Goal: Task Accomplishment & Management: Manage account settings

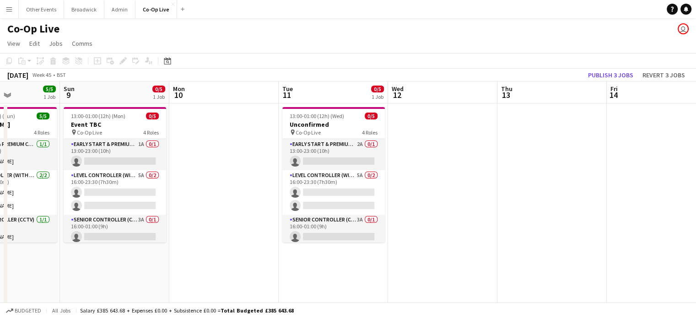
scroll to position [0, 285]
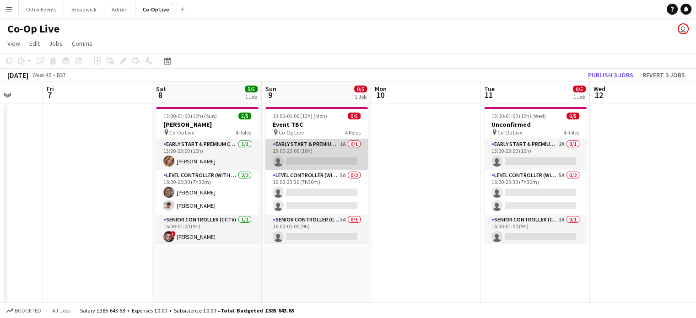
click at [330, 165] on app-card-role "Early Start & Premium Controller (with CCTV) 1A 0/1 13:00-23:00 (10h) single-ne…" at bounding box center [316, 154] width 102 height 31
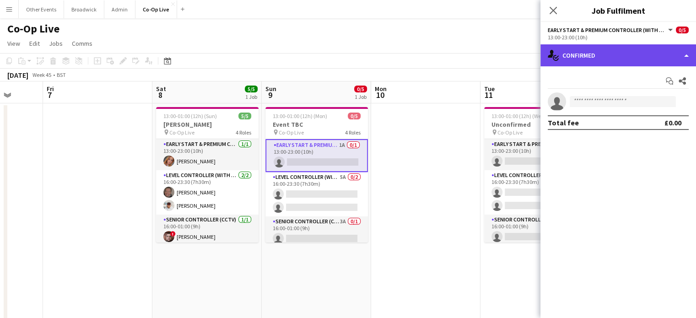
click at [617, 54] on div "single-neutral-actions-check-2 Confirmed" at bounding box center [618, 55] width 156 height 22
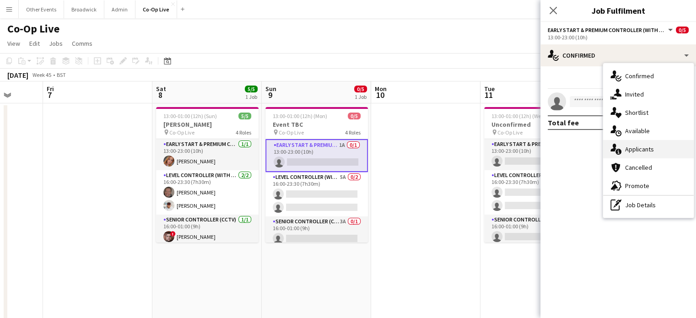
click at [637, 148] on span "Applicants" at bounding box center [639, 149] width 29 height 8
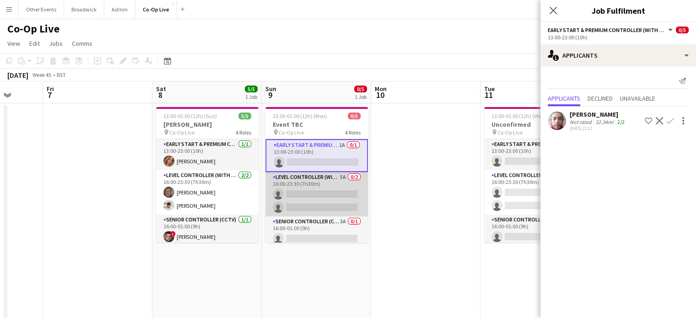
click at [295, 188] on app-card-role "Level Controller (with CCTV) 5A 0/2 16:00-23:30 (7h30m) single-neutral-actions …" at bounding box center [316, 194] width 102 height 44
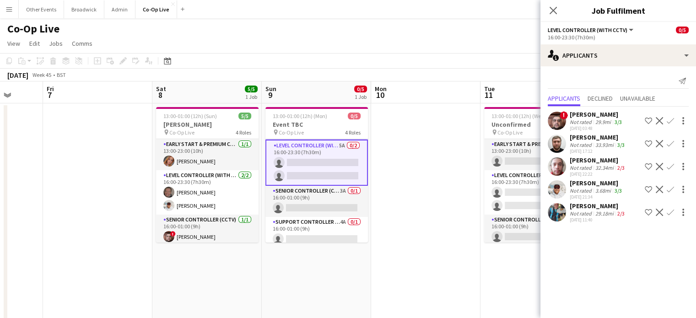
scroll to position [35, 0]
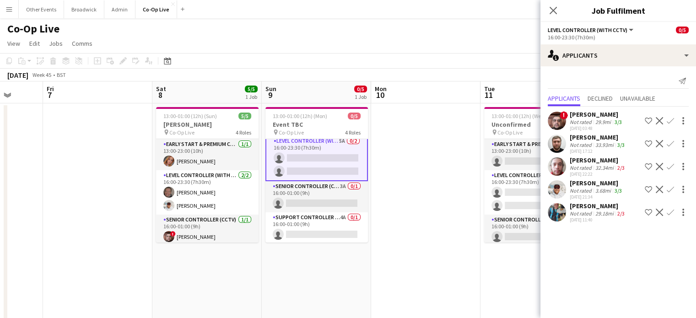
click at [295, 188] on app-card-role "Senior Controller (CCTV) 3A 0/1 16:00-01:00 (9h) single-neutral-actions" at bounding box center [316, 196] width 102 height 31
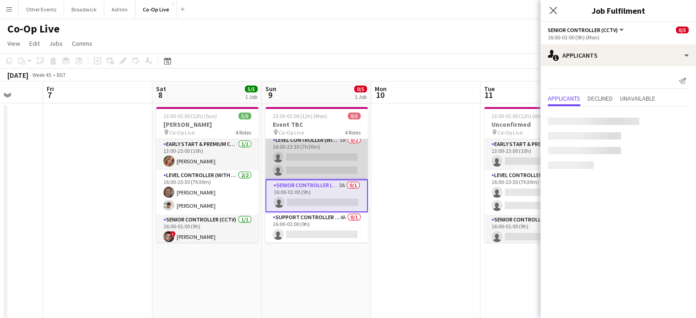
scroll to position [35, 0]
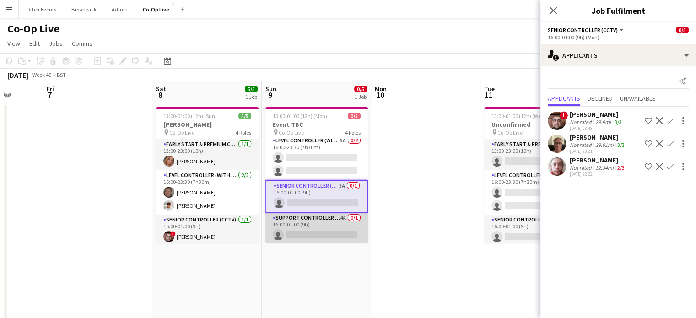
click at [289, 227] on app-card-role "Support Controller (with CCTV) 4A 0/1 16:00-01:00 (9h) single-neutral-actions" at bounding box center [316, 228] width 102 height 31
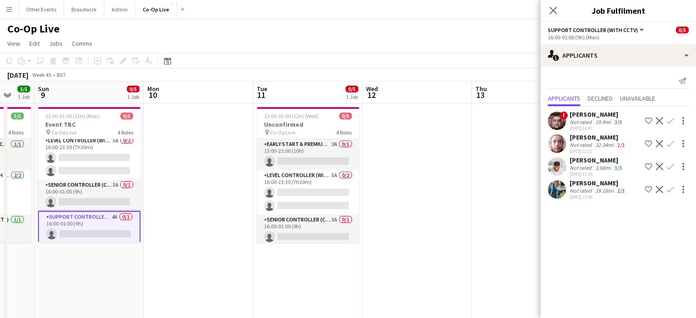
scroll to position [0, 300]
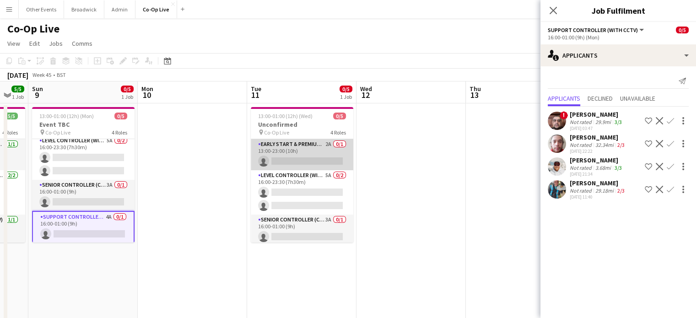
click at [323, 156] on app-card-role "Early Start & Premium Controller (with CCTV) 2A 0/1 13:00-23:00 (10h) single-ne…" at bounding box center [302, 154] width 102 height 31
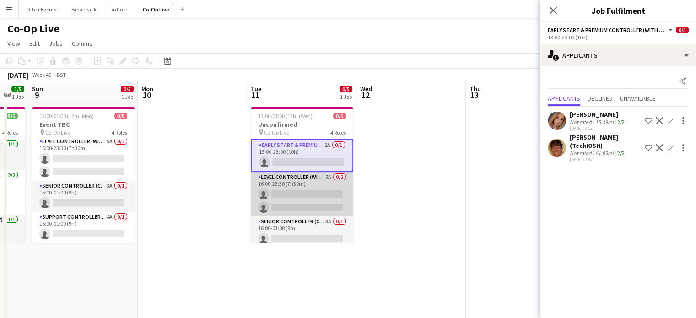
click at [307, 187] on app-card-role "Level Controller (with CCTV) 5A 0/2 16:00-23:30 (7h30m) single-neutral-actions …" at bounding box center [302, 194] width 102 height 44
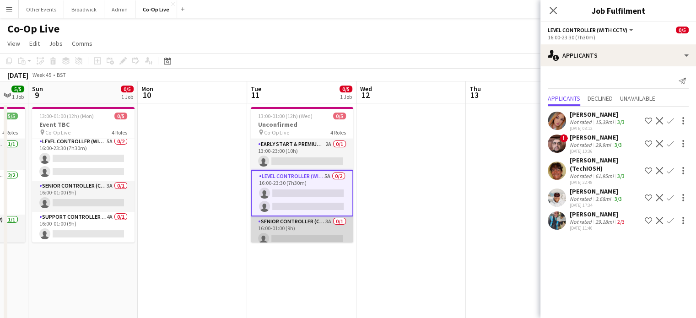
click at [298, 225] on app-card-role "Senior Controller (CCTV) 3A 0/1 16:00-01:00 (9h) single-neutral-actions" at bounding box center [302, 231] width 102 height 31
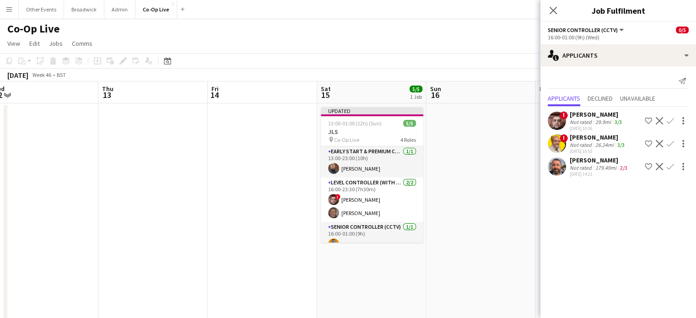
scroll to position [0, 395]
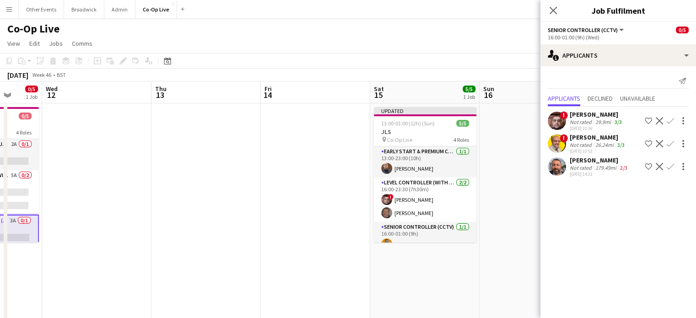
click at [424, 168] on app-card-role "Early Start & Premium Controller (with CCTV) [DATE] 13:00-23:00 (10h) [PERSON_N…" at bounding box center [425, 161] width 102 height 31
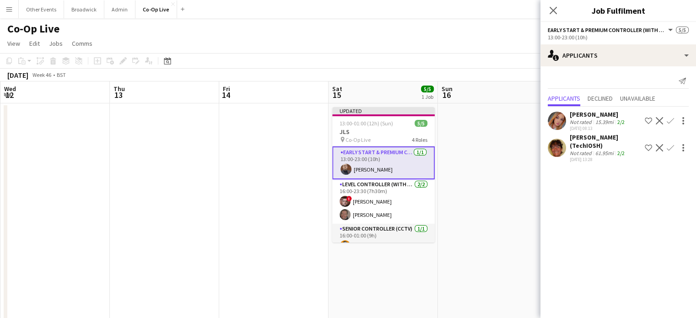
scroll to position [0, 328]
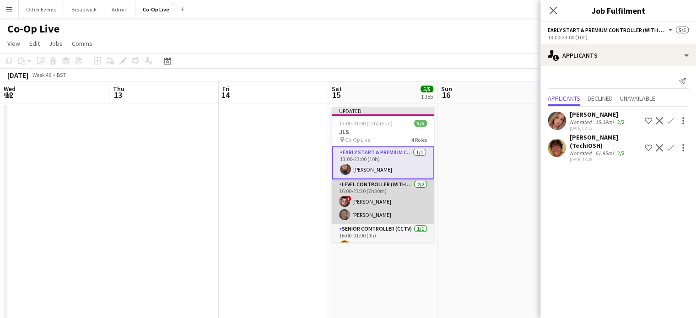
click at [381, 196] on app-card-role "Level Controller (with CCTV) [DATE] 16:00-23:30 (7h30m) ! [PERSON_NAME] [PERSON…" at bounding box center [383, 201] width 102 height 44
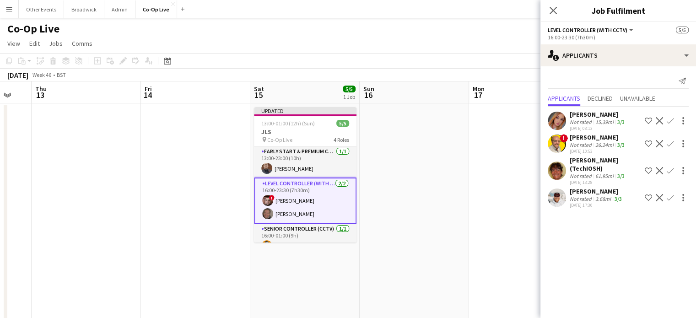
scroll to position [43, 0]
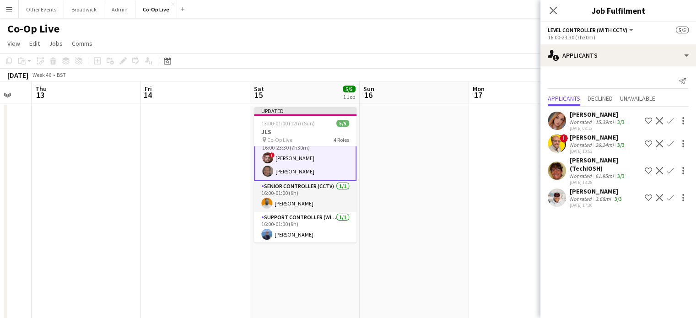
click at [323, 205] on app-card-role "Senior Controller (CCTV) [DATE] 16:00-01:00 (9h) [PERSON_NAME]" at bounding box center [305, 196] width 102 height 31
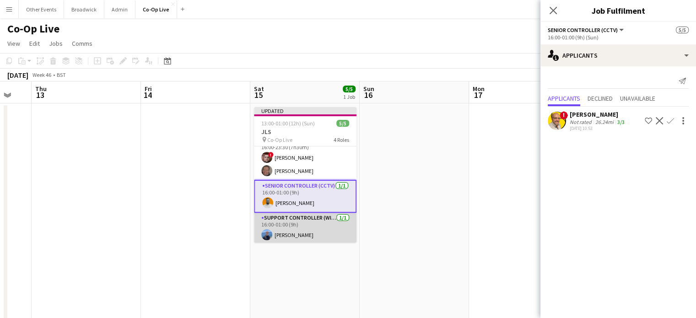
click at [286, 234] on app-card-role "Support Controller (with CCTV) [DATE] 16:00-01:00 (9h) [PERSON_NAME]" at bounding box center [305, 228] width 102 height 31
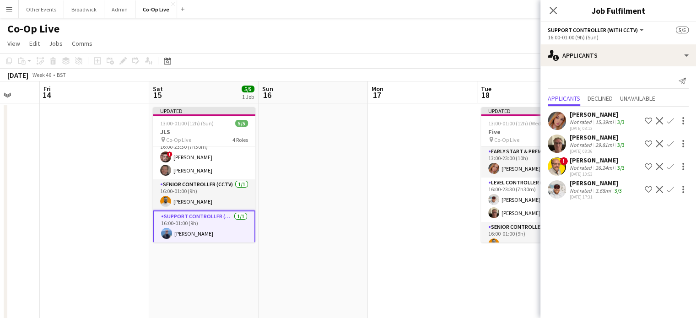
scroll to position [0, 305]
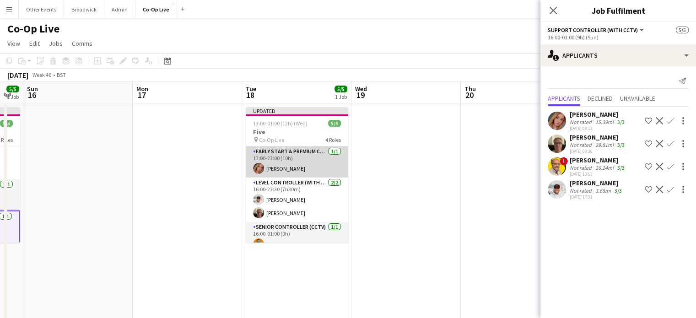
click at [309, 165] on app-card-role "Early Start & Premium Controller (with CCTV) [DATE] 13:00-23:00 (10h) [PERSON_N…" at bounding box center [297, 161] width 102 height 31
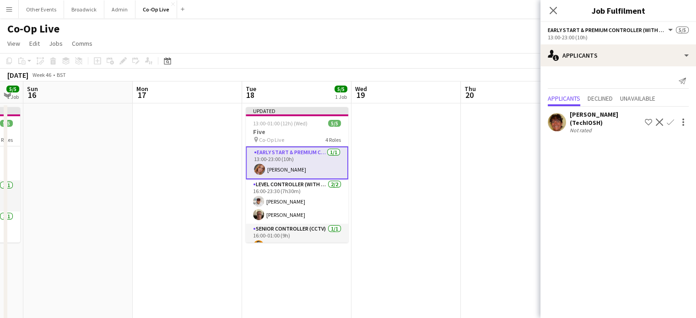
scroll to position [41, 0]
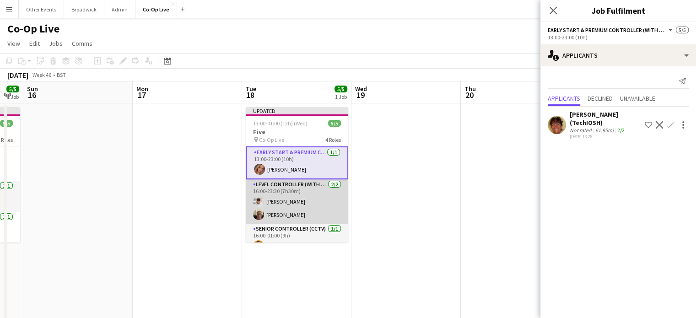
click at [285, 193] on app-card-role "Level Controller (with CCTV) [DATE] 16:00-23:30 (7h30m) [PERSON_NAME] [PERSON_N…" at bounding box center [297, 201] width 102 height 44
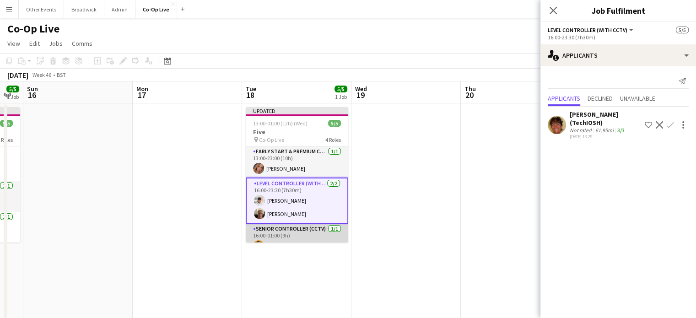
click at [280, 232] on app-card-role "Senior Controller (CCTV) [DATE] 16:00-01:00 (9h) [PERSON_NAME]" at bounding box center [297, 239] width 102 height 31
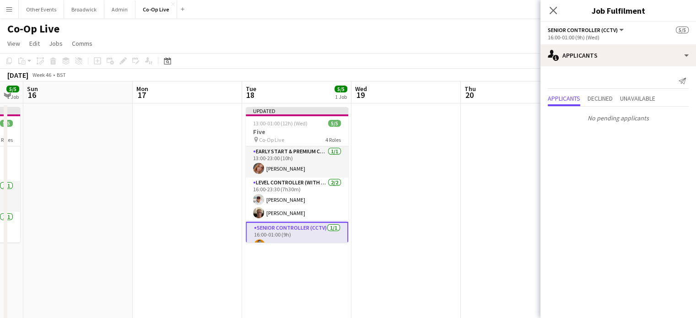
scroll to position [43, 0]
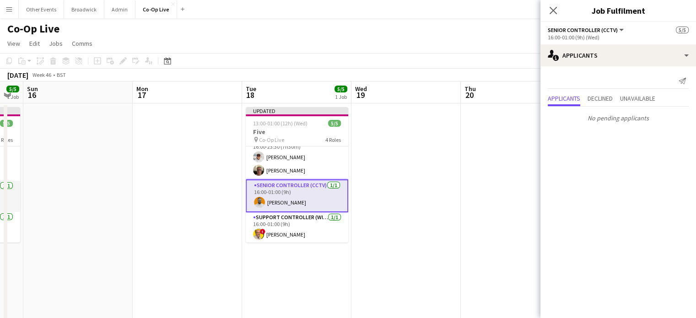
click at [280, 232] on app-card-role "Support Controller (with CCTV) [DATE] 16:00-01:00 (9h) ! [PERSON_NAME]" at bounding box center [297, 227] width 102 height 31
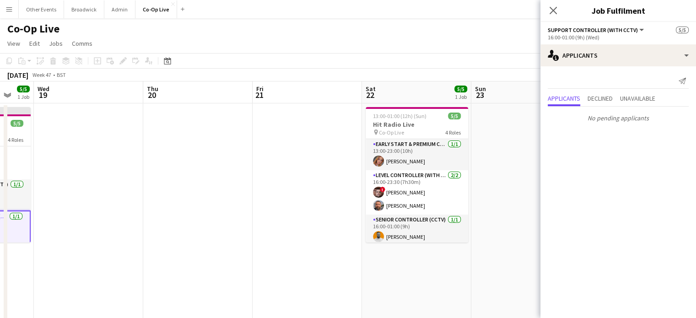
scroll to position [0, 427]
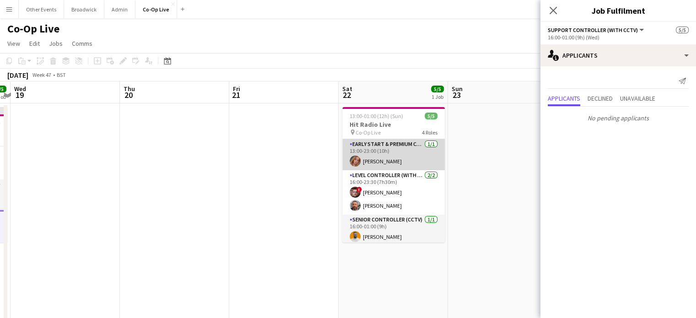
click at [404, 161] on app-card-role "Early Start & Premium Controller (with CCTV) [DATE] 13:00-23:00 (10h) [PERSON_N…" at bounding box center [393, 154] width 102 height 31
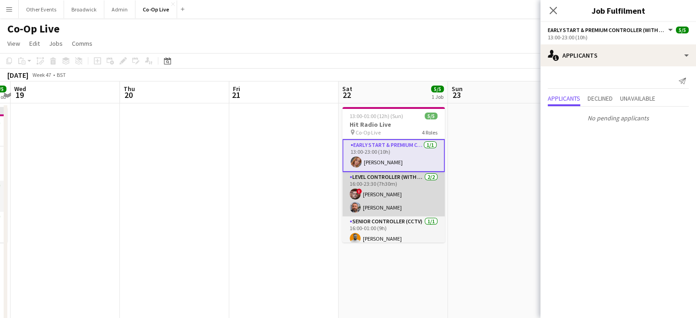
click at [395, 185] on app-card-role "Level Controller (with CCTV) [DATE] 16:00-23:30 (7h30m) ! [PERSON_NAME] [PERSON…" at bounding box center [393, 194] width 102 height 44
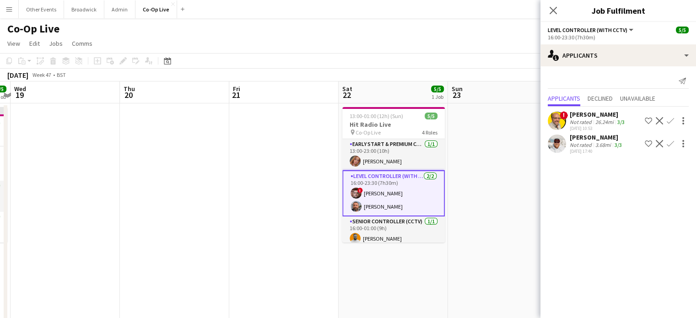
scroll to position [35, 0]
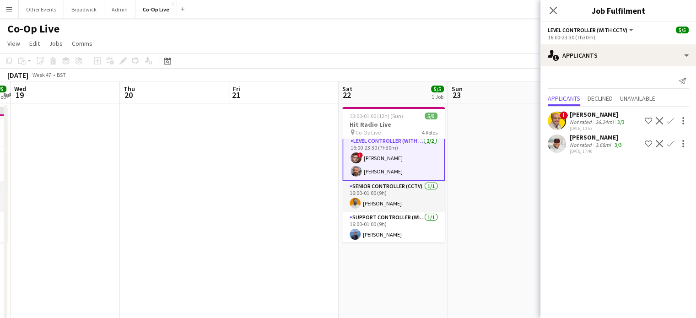
click at [392, 203] on app-card-role "Senior Controller (CCTV) [DATE] 16:00-01:00 (9h) [PERSON_NAME]" at bounding box center [393, 196] width 102 height 31
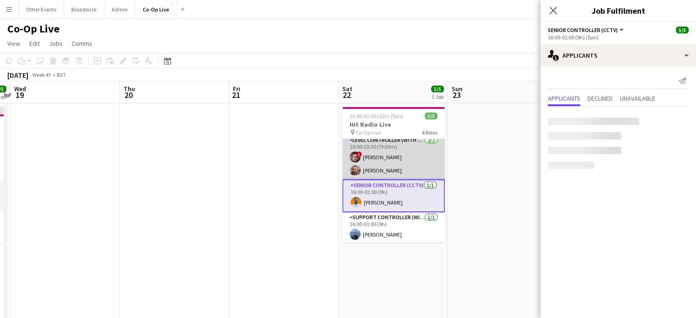
scroll to position [35, 0]
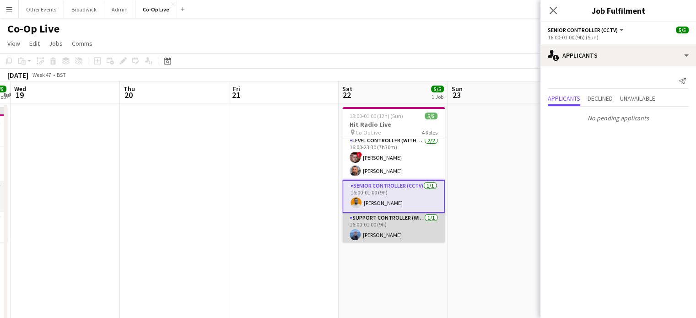
click at [389, 221] on app-card-role "Support Controller (with CCTV) [DATE] 16:00-01:00 (9h) [PERSON_NAME]" at bounding box center [393, 228] width 102 height 31
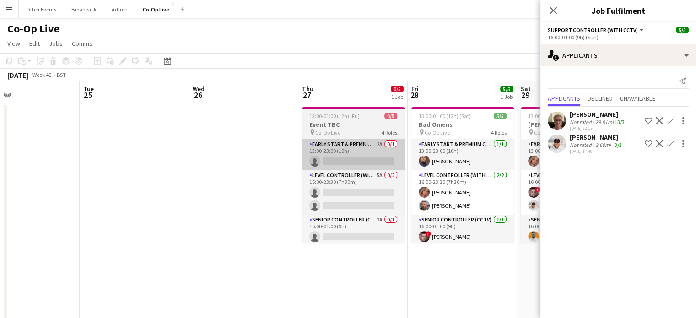
scroll to position [0, 248]
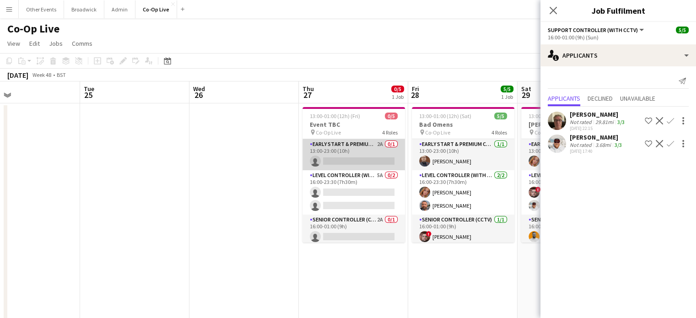
click at [370, 166] on app-card-role "Early Start & Premium Controller (with CCTV) 2A 0/1 13:00-23:00 (10h) single-ne…" at bounding box center [353, 154] width 102 height 31
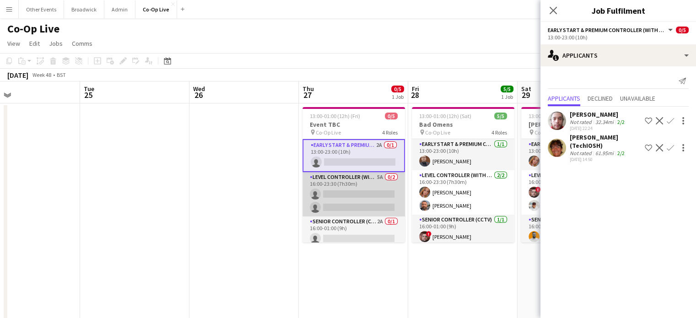
click at [360, 192] on app-card-role "Level Controller (with CCTV) 5A 0/2 16:00-23:30 (7h30m) single-neutral-actions …" at bounding box center [353, 194] width 102 height 44
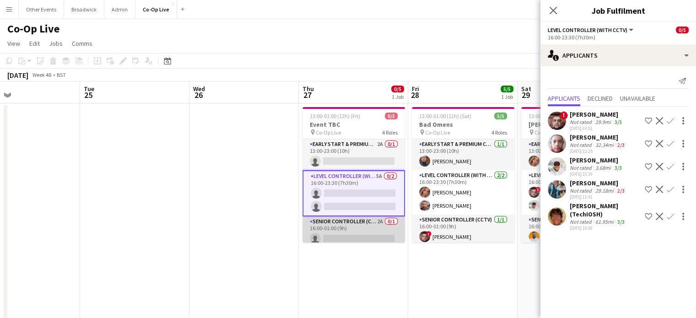
click at [334, 238] on app-card-role "Senior Controller (CCTV) 2A 0/1 16:00-01:00 (9h) single-neutral-actions" at bounding box center [353, 231] width 102 height 31
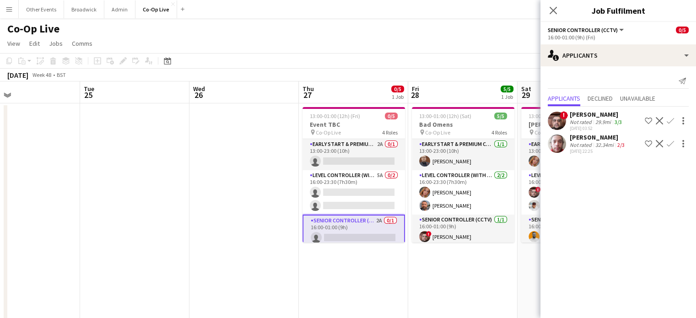
scroll to position [35, 0]
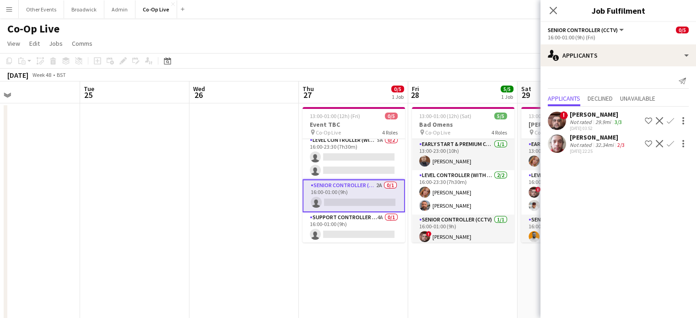
click at [334, 238] on app-card-role "Support Controller (with CCTV) 4A 0/1 16:00-01:00 (9h) single-neutral-actions" at bounding box center [353, 227] width 102 height 31
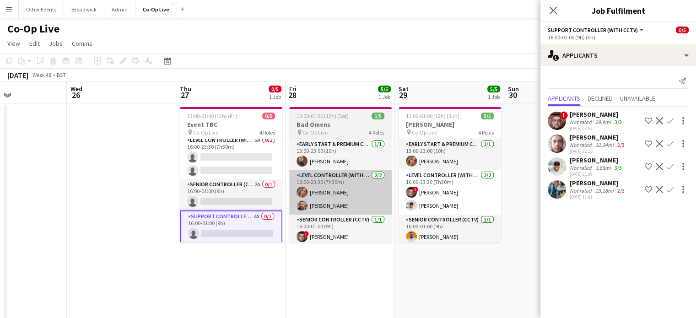
scroll to position [0, 370]
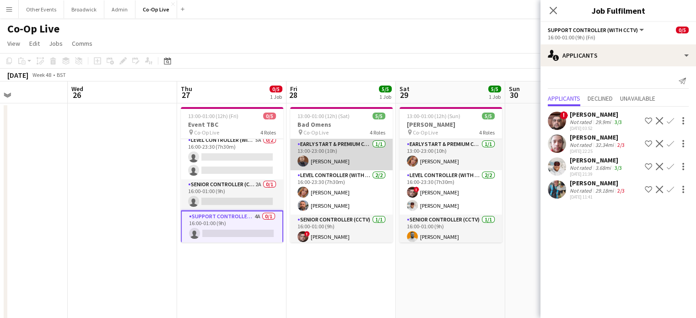
click at [344, 159] on app-card-role "Early Start & Premium Controller (with CCTV) [DATE] 13:00-23:00 (10h) [PERSON_N…" at bounding box center [341, 154] width 102 height 31
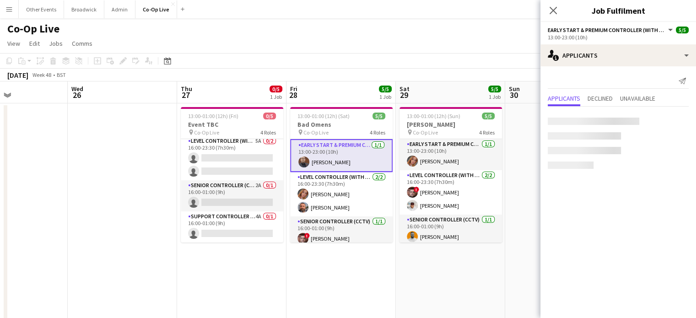
scroll to position [34, 0]
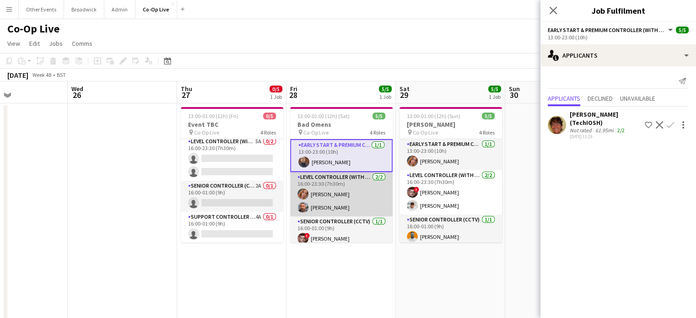
click at [322, 201] on app-card-role "Level Controller (with CCTV) [DATE] 16:00-23:30 (7h30m) [PERSON_NAME] [PERSON_N…" at bounding box center [341, 194] width 102 height 44
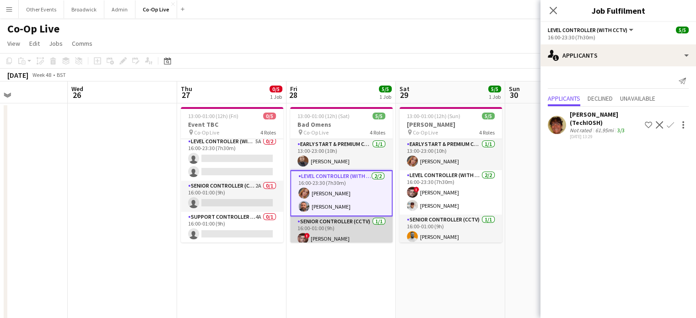
click at [310, 228] on app-card-role "Senior Controller (CCTV) [DATE] 16:00-01:00 (9h) ! [PERSON_NAME]" at bounding box center [341, 231] width 102 height 31
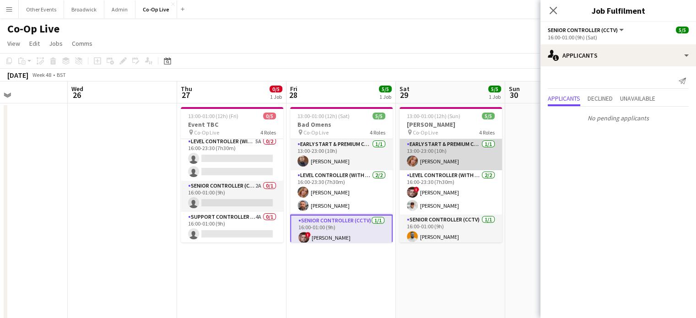
click at [417, 151] on app-card-role "Early Start & Premium Controller (with CCTV) [DATE] 13:00-23:00 (10h) [PERSON_N…" at bounding box center [450, 154] width 102 height 31
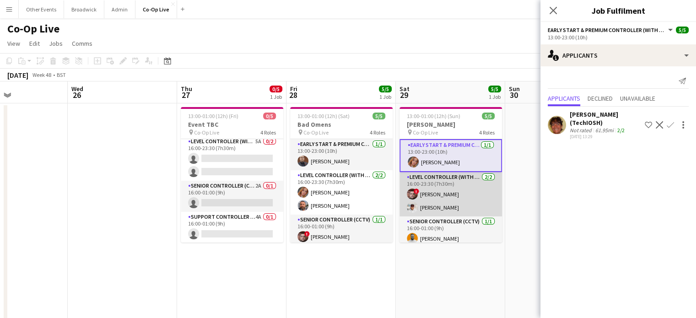
click at [420, 182] on app-card-role "Level Controller (with CCTV) [DATE] 16:00-23:30 (7h30m) ! [PERSON_NAME] [PERSON…" at bounding box center [450, 194] width 102 height 44
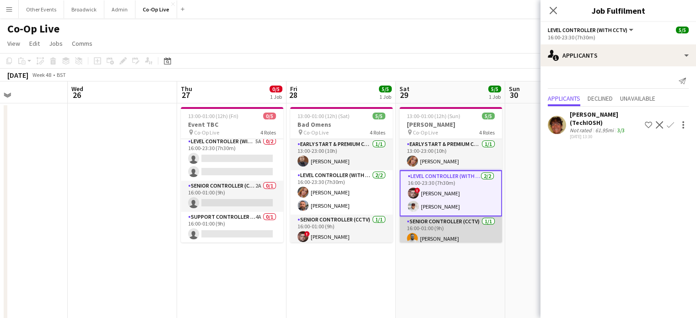
click at [435, 232] on app-card-role "Senior Controller (CCTV) [DATE] 16:00-01:00 (9h) [PERSON_NAME]" at bounding box center [450, 231] width 102 height 31
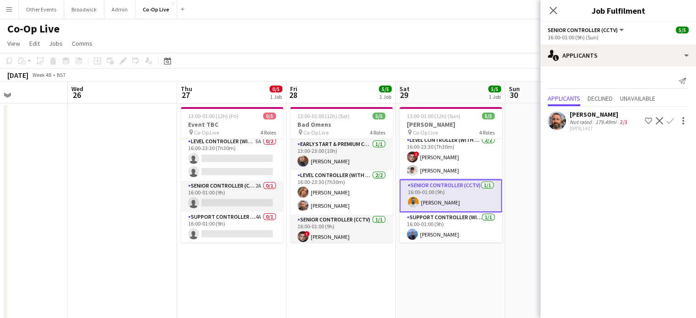
scroll to position [35, 0]
click at [435, 232] on app-card-role "Support Controller (with CCTV) [DATE] 16:00-01:00 (9h) [PERSON_NAME]" at bounding box center [450, 228] width 102 height 31
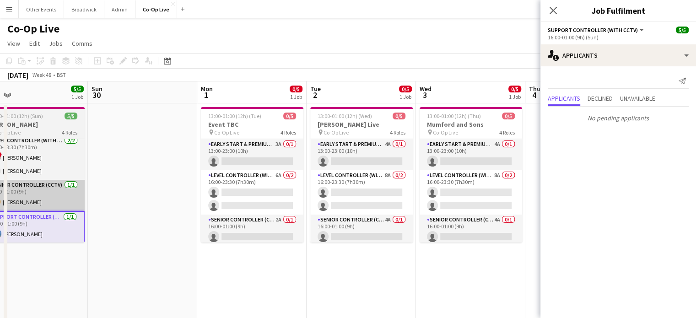
scroll to position [0, 350]
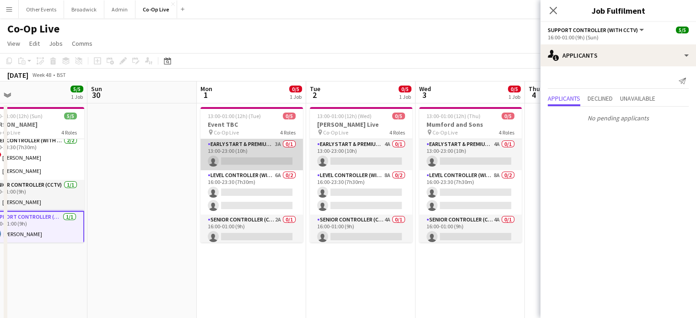
click at [268, 157] on app-card-role "Early Start & Premium Controller (with CCTV) 3A 0/1 13:00-23:00 (10h) single-ne…" at bounding box center [251, 154] width 102 height 31
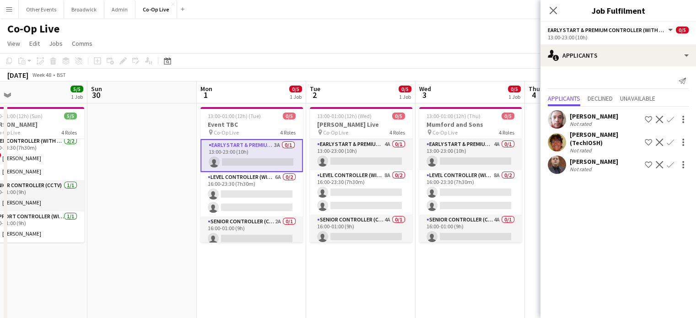
scroll to position [34, 0]
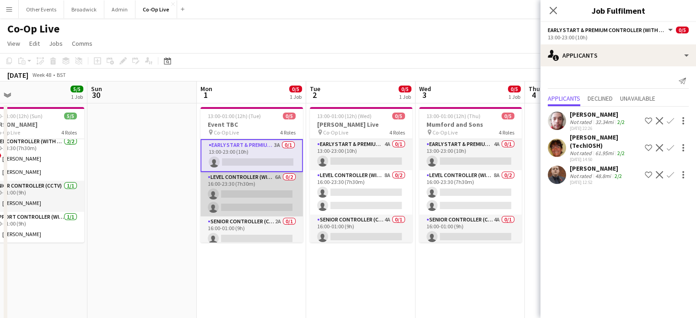
click at [265, 187] on app-card-role "Level Controller (with CCTV) 6A 0/2 16:00-23:30 (7h30m) single-neutral-actions …" at bounding box center [251, 194] width 102 height 44
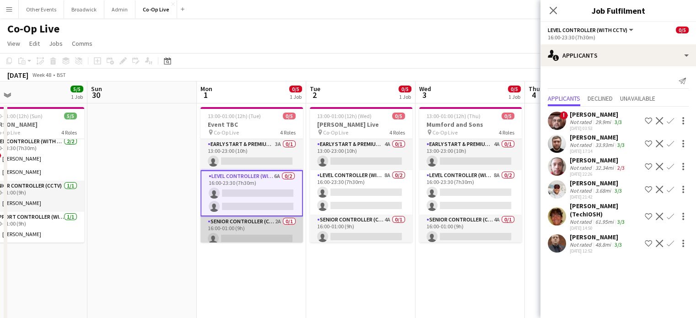
click at [249, 228] on app-card-role "Senior Controller (CCTV) 2A 0/1 16:00-01:00 (9h) single-neutral-actions" at bounding box center [251, 231] width 102 height 31
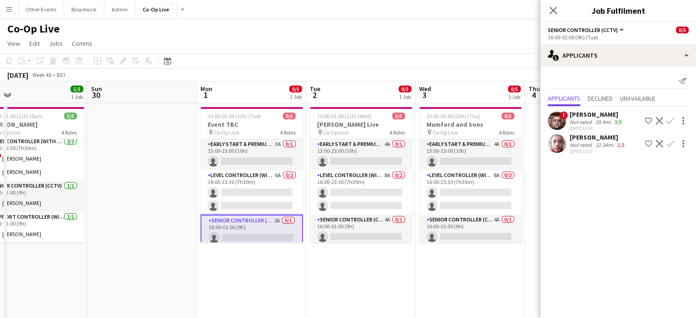
scroll to position [35, 0]
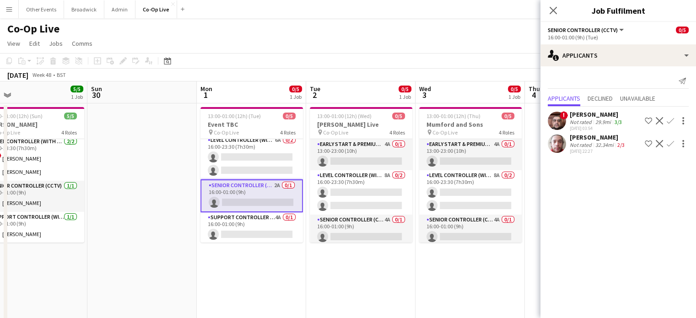
click at [249, 228] on app-card-role "Support Controller (with CCTV) 4A 0/1 16:00-01:00 (9h) single-neutral-actions" at bounding box center [251, 227] width 102 height 31
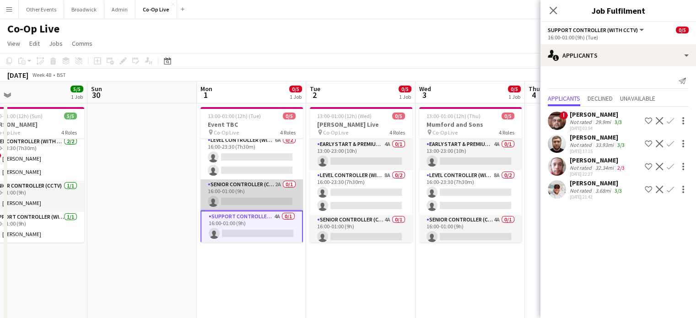
click at [260, 203] on app-card-role "Senior Controller (CCTV) 2A 0/1 16:00-01:00 (9h) single-neutral-actions" at bounding box center [251, 194] width 102 height 31
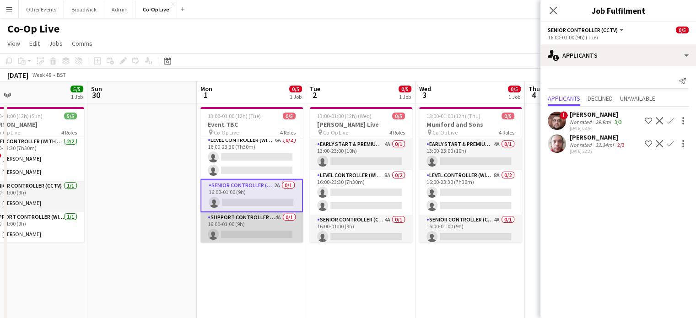
click at [239, 228] on app-card-role "Support Controller (with CCTV) 4A 0/1 16:00-01:00 (9h) single-neutral-actions" at bounding box center [251, 227] width 102 height 31
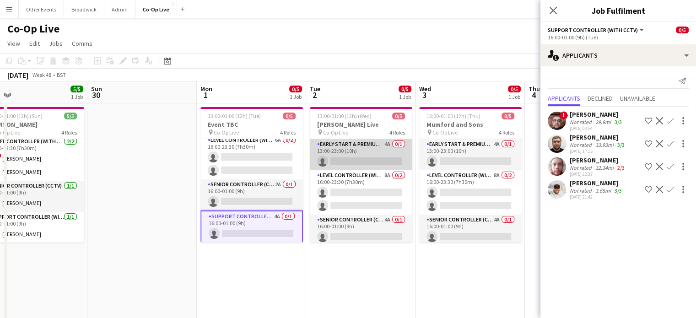
click at [338, 151] on app-card-role "Early Start & Premium Controller (with CCTV) 4A 0/1 13:00-23:00 (10h) single-ne…" at bounding box center [361, 154] width 102 height 31
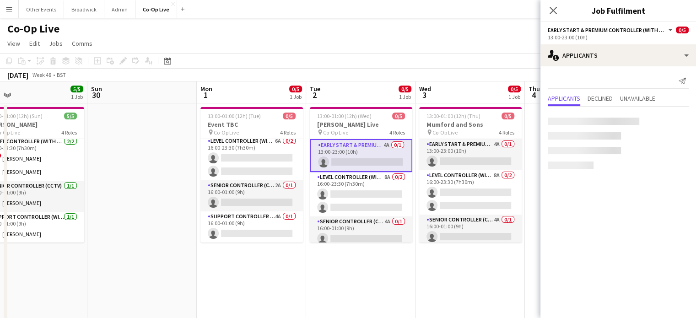
scroll to position [34, 0]
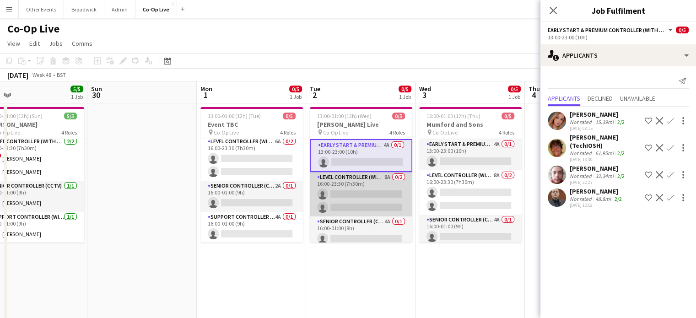
click at [341, 184] on app-card-role "Level Controller (with CCTV) 8A 0/2 16:00-23:30 (7h30m) single-neutral-actions …" at bounding box center [361, 194] width 102 height 44
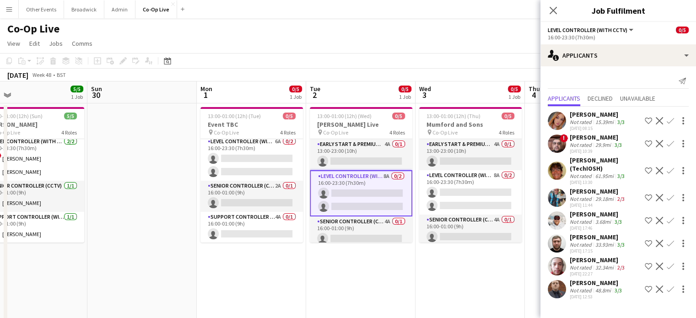
scroll to position [35, 0]
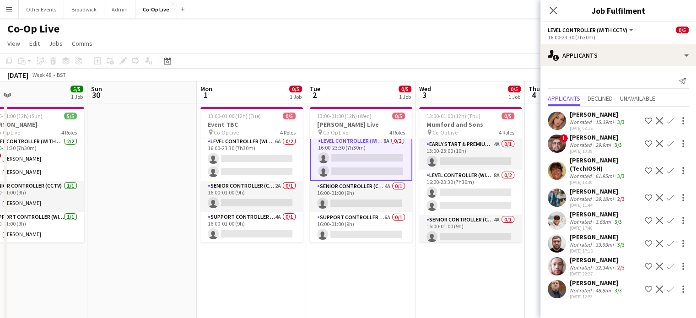
click at [342, 204] on app-card-role "Senior Controller (CCTV) 4A 0/1 16:00-01:00 (9h) single-neutral-actions" at bounding box center [361, 196] width 102 height 31
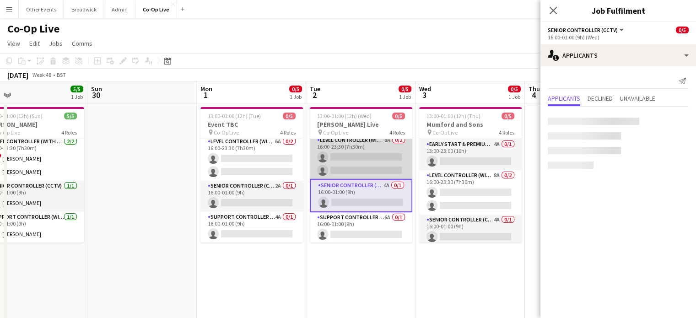
scroll to position [35, 0]
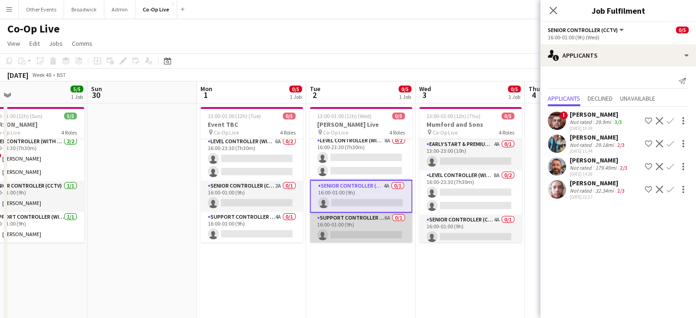
click at [367, 226] on app-card-role "Support Controller (with CCTV) 6A 0/1 16:00-01:00 (9h) single-neutral-actions" at bounding box center [361, 228] width 102 height 31
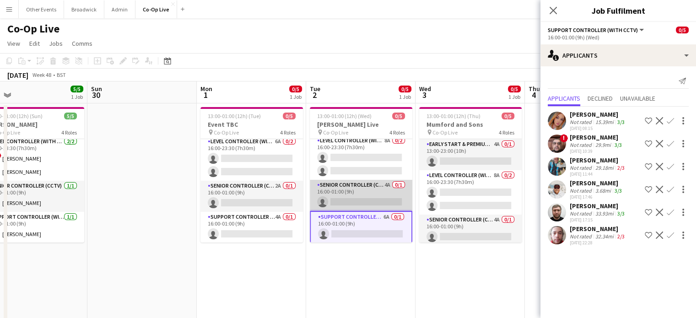
click at [360, 188] on app-card-role "Senior Controller (CCTV) 4A 0/1 16:00-01:00 (9h) single-neutral-actions" at bounding box center [361, 195] width 102 height 31
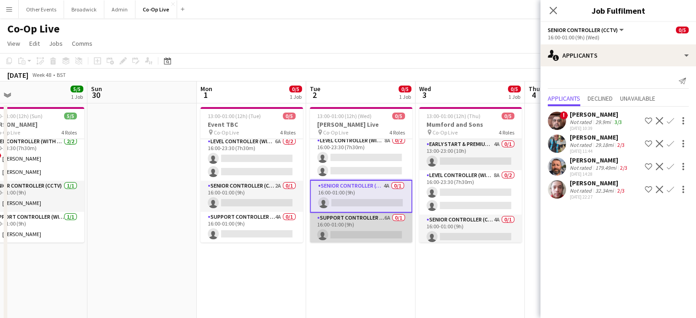
click at [345, 228] on app-card-role "Support Controller (with CCTV) 6A 0/1 16:00-01:00 (9h) single-neutral-actions" at bounding box center [361, 228] width 102 height 31
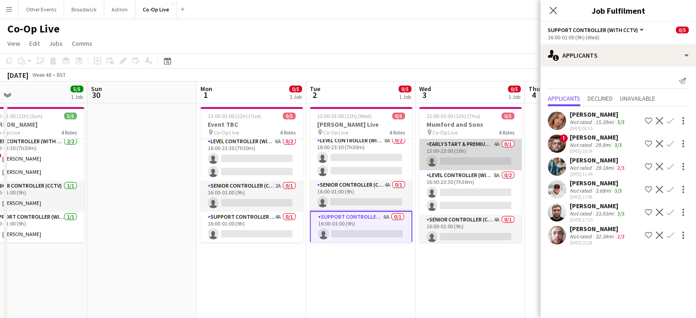
click at [444, 164] on app-card-role "Early Start & Premium Controller (with CCTV) 4A 0/1 13:00-23:00 (10h) single-ne…" at bounding box center [470, 154] width 102 height 31
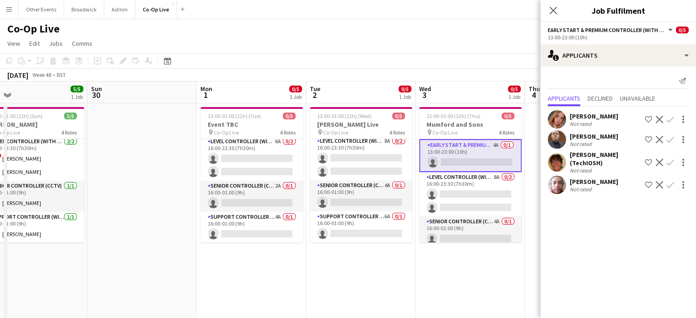
scroll to position [34, 0]
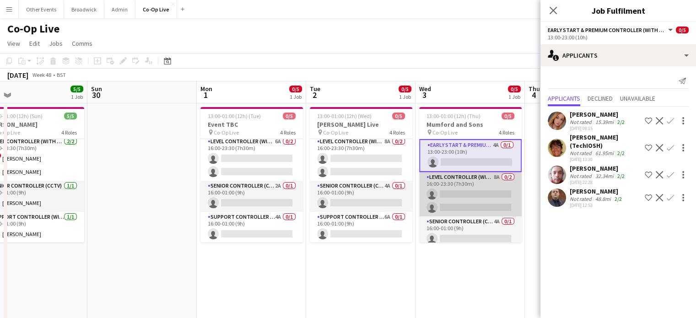
click at [444, 190] on app-card-role "Level Controller (with CCTV) 8A 0/2 16:00-23:30 (7h30m) single-neutral-actions …" at bounding box center [470, 194] width 102 height 44
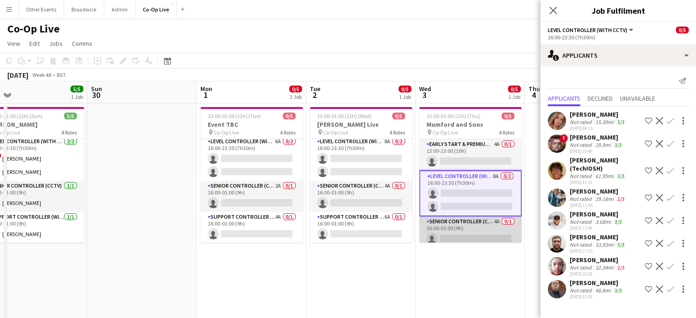
click at [441, 230] on app-card-role "Senior Controller (CCTV) 4A 0/1 16:00-01:00 (9h) single-neutral-actions" at bounding box center [470, 231] width 102 height 31
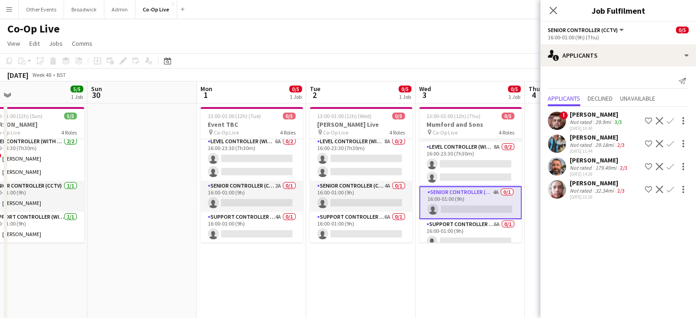
scroll to position [35, 0]
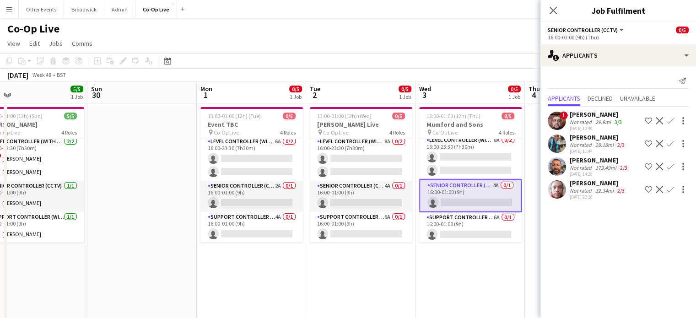
click at [441, 230] on app-card-role "Support Controller (with CCTV) 6A 0/1 16:00-01:00 (9h) single-neutral-actions" at bounding box center [470, 227] width 102 height 31
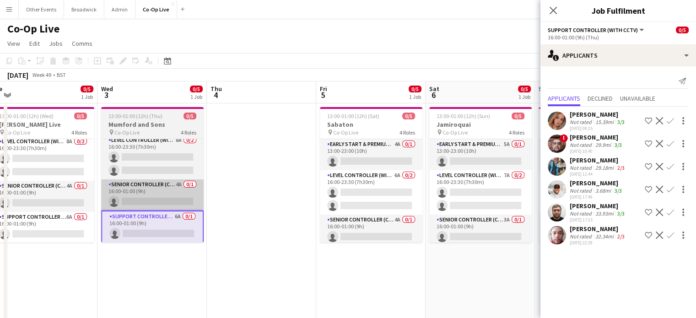
scroll to position [0, 340]
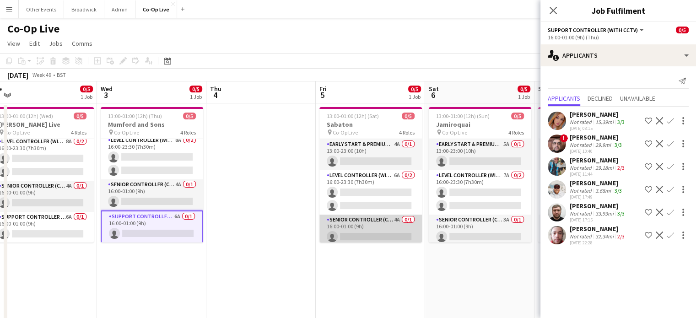
click at [387, 231] on app-card-role "Senior Controller (CCTV) 4A 0/1 16:00-01:00 (9h) single-neutral-actions" at bounding box center [370, 230] width 102 height 31
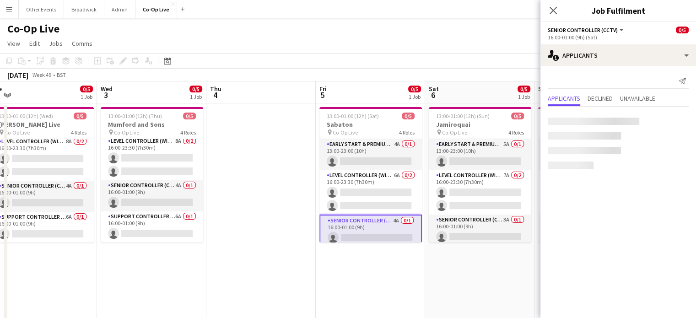
scroll to position [34, 0]
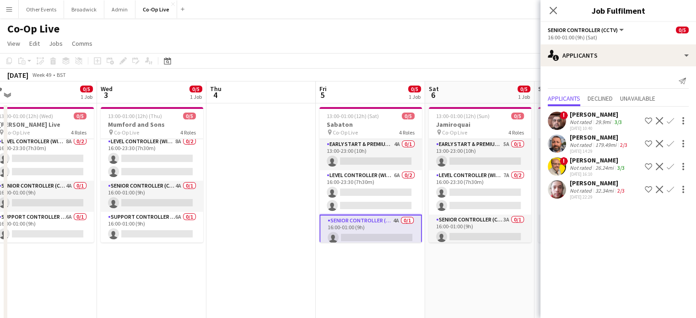
click at [298, 26] on div "Co-Op Live user" at bounding box center [348, 26] width 696 height 17
